Goal: Task Accomplishment & Management: Manage account settings

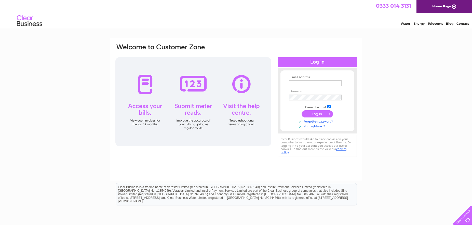
click at [307, 82] on input "text" at bounding box center [315, 83] width 52 height 6
type input "rkmacproperties@hotmail.com"
click at [314, 115] on input "submit" at bounding box center [316, 114] width 31 height 7
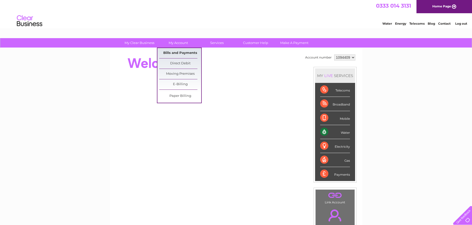
click at [181, 51] on link "Bills and Payments" at bounding box center [180, 53] width 42 height 10
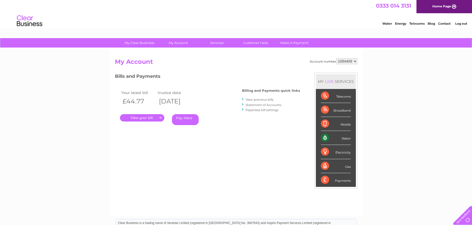
click at [139, 116] on link "." at bounding box center [142, 117] width 44 height 7
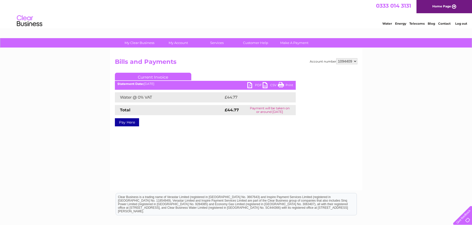
click at [255, 83] on link "PDF" at bounding box center [254, 85] width 15 height 7
